Goal: Task Accomplishment & Management: Use online tool/utility

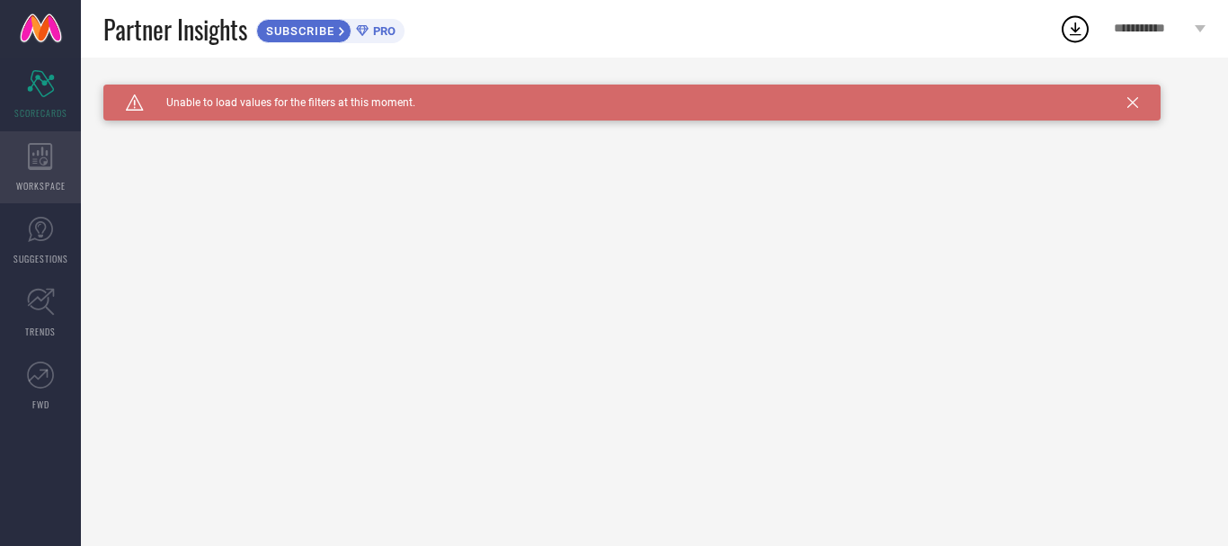
click at [37, 166] on icon at bounding box center [40, 156] width 24 height 27
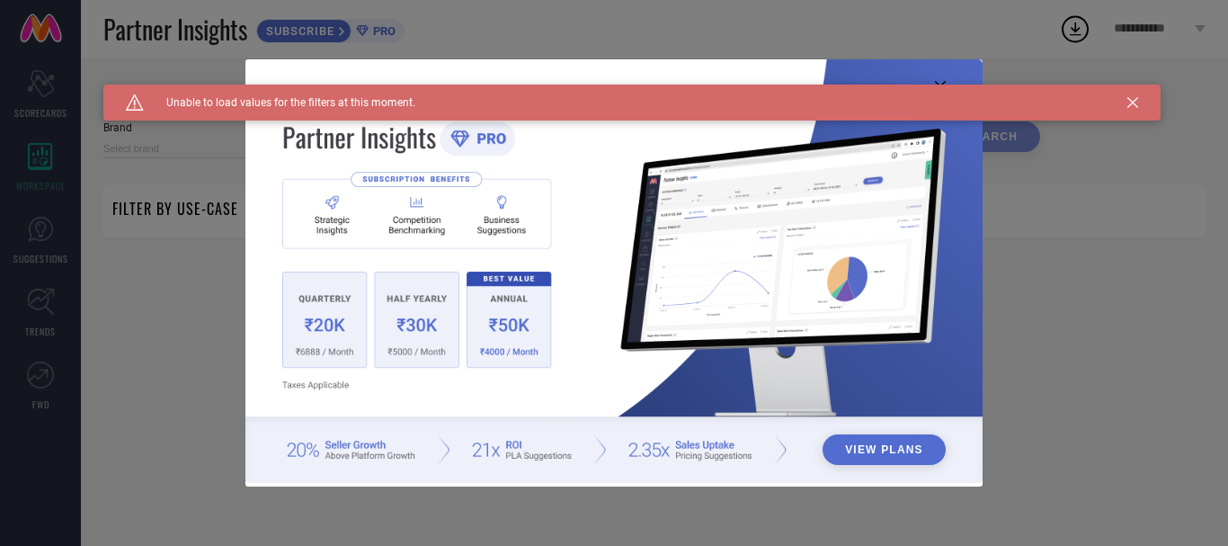
type input "1 STOP FASHION"
type input "All"
click at [1133, 97] on icon at bounding box center [1132, 102] width 11 height 11
